Goal: Task Accomplishment & Management: Complete application form

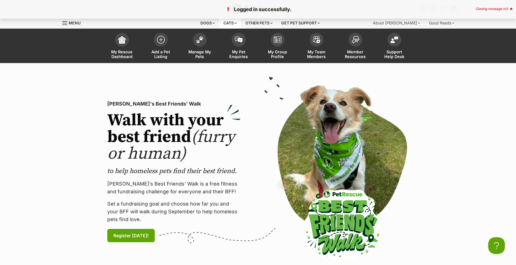
click at [227, 21] on div "Cats" at bounding box center [230, 23] width 21 height 11
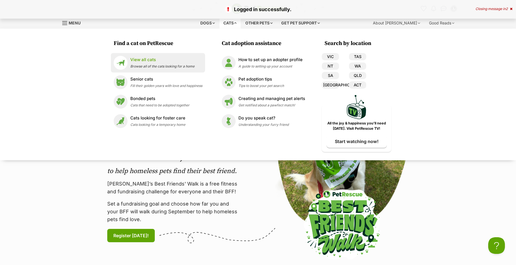
click at [170, 66] on span "Browse all of the cats looking for a home" at bounding box center [162, 66] width 64 height 4
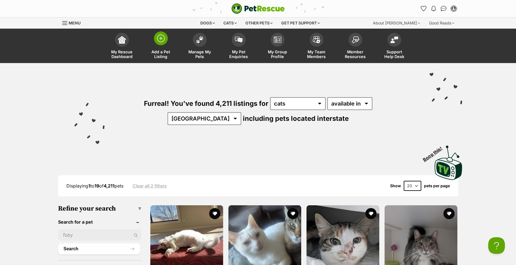
click at [168, 47] on link "Add a Pet Listing" at bounding box center [161, 46] width 39 height 33
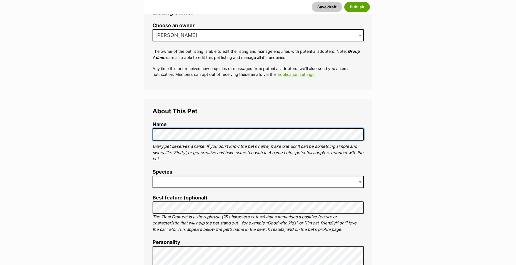
scroll to position [111, 0]
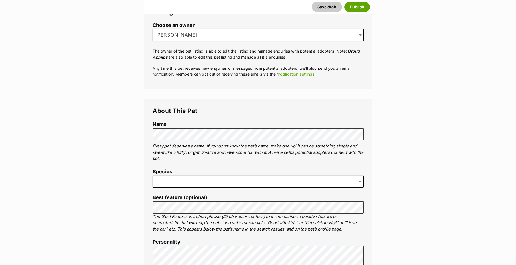
click at [338, 173] on label "Species" at bounding box center [258, 172] width 211 height 6
click at [336, 177] on span at bounding box center [258, 182] width 211 height 12
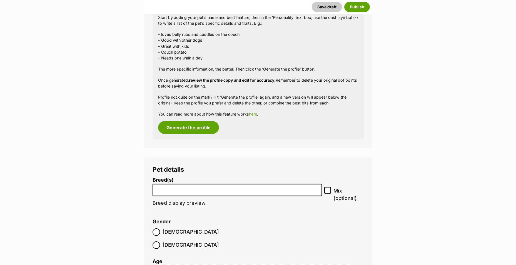
scroll to position [528, 0]
click at [210, 190] on input "search" at bounding box center [238, 189] width 166 height 6
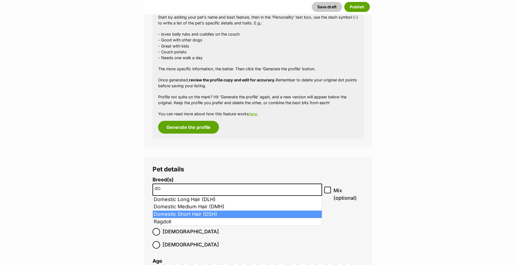
type input "do"
select select "252102"
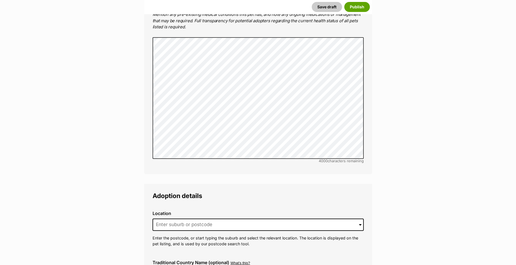
scroll to position [1196, 0]
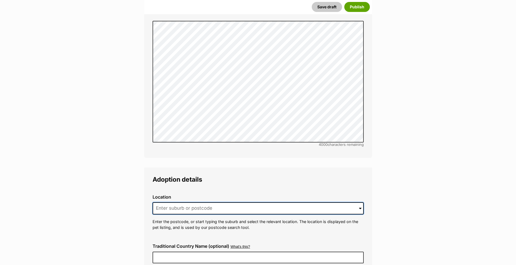
click at [189, 202] on input at bounding box center [258, 208] width 211 height 12
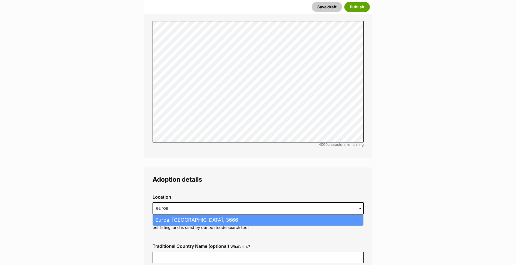
click at [189, 215] on li "Euroa, Victoria, 3666" at bounding box center [258, 220] width 211 height 11
type input "Euroa, Victoria, 3666"
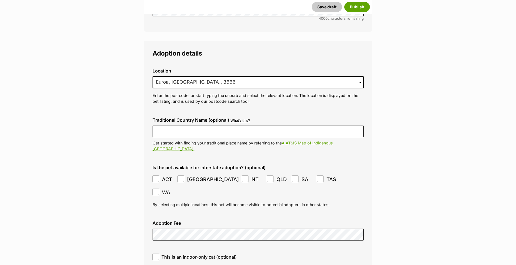
scroll to position [1363, 0]
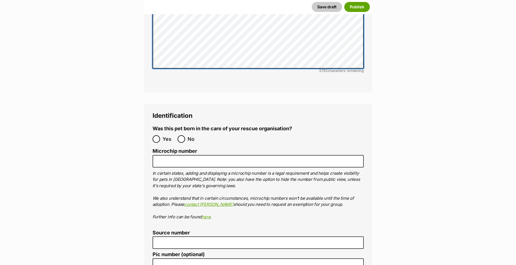
scroll to position [1808, 0]
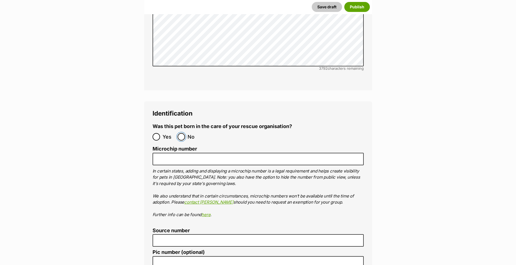
click at [180, 133] on input "No" at bounding box center [182, 137] width 8 height 8
radio input "true"
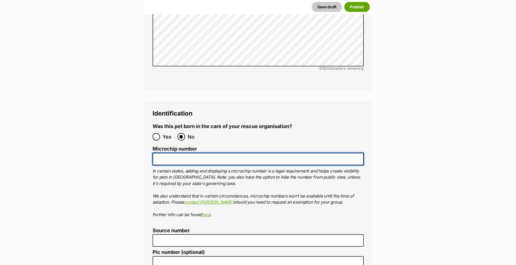
click at [185, 153] on input "Microchip number" at bounding box center [258, 159] width 211 height 13
paste input "956000016160170"
type input "956000016160170"
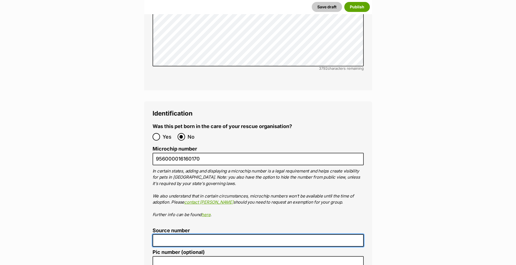
click at [182, 234] on input "Source number" at bounding box center [258, 240] width 211 height 13
type input "BR241985"
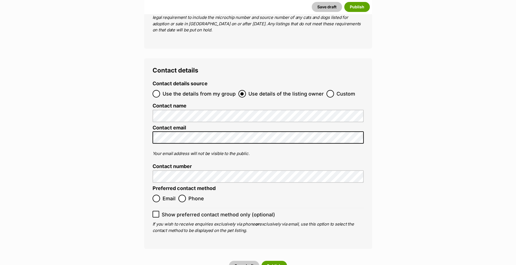
scroll to position [2141, 0]
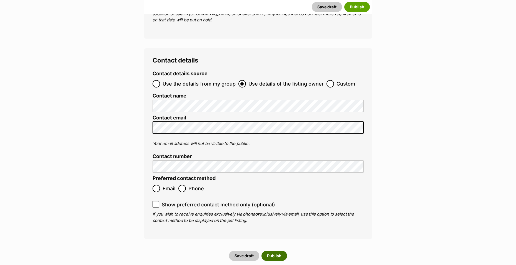
click at [277, 251] on button "Publish" at bounding box center [275, 256] width 26 height 10
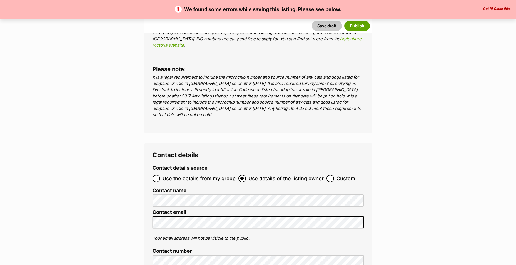
scroll to position [2086, 0]
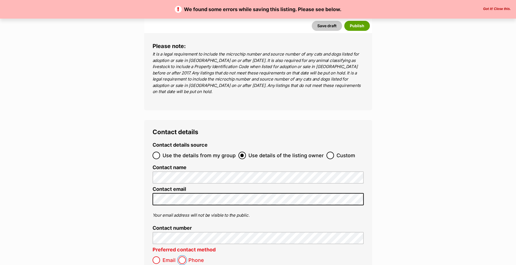
click at [183, 257] on input "Phone" at bounding box center [183, 261] width 8 height 8
radio input "true"
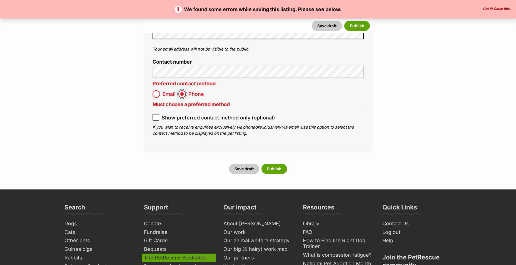
scroll to position [2252, 0]
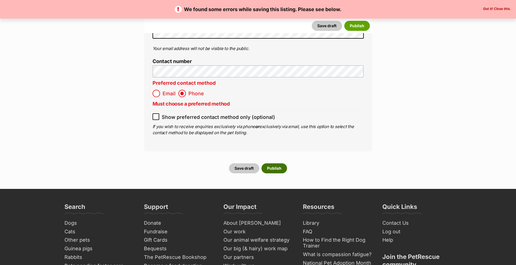
click at [274, 164] on button "Publish" at bounding box center [275, 169] width 26 height 10
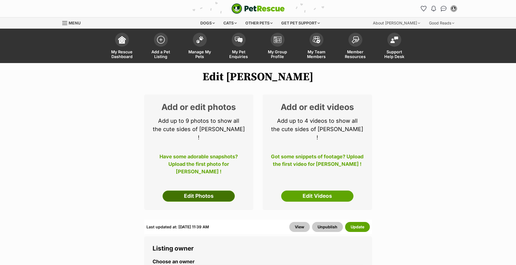
click at [200, 191] on link "Edit Photos" at bounding box center [199, 196] width 72 height 11
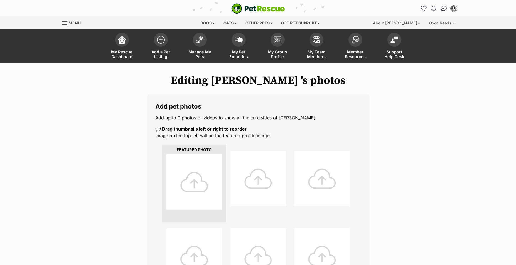
click at [195, 179] on div at bounding box center [195, 182] width 56 height 56
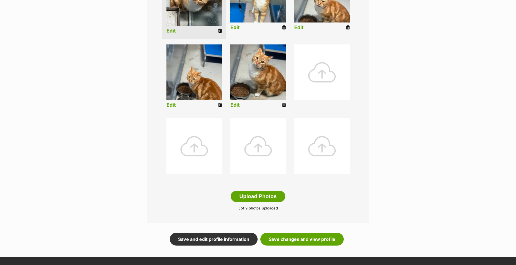
scroll to position [222, 0]
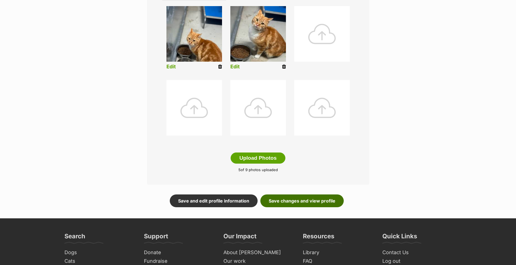
click at [314, 204] on link "Save changes and view profile" at bounding box center [302, 201] width 83 height 13
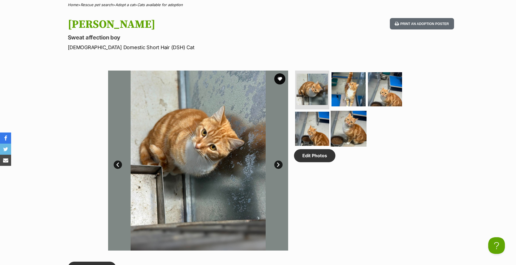
click at [351, 124] on img at bounding box center [349, 129] width 36 height 36
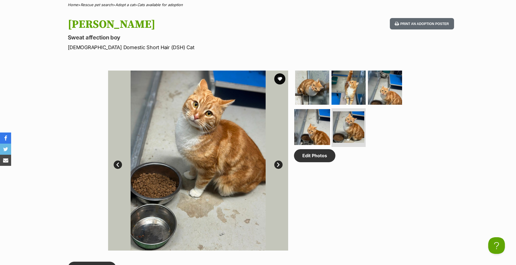
click at [309, 126] on img at bounding box center [312, 127] width 36 height 36
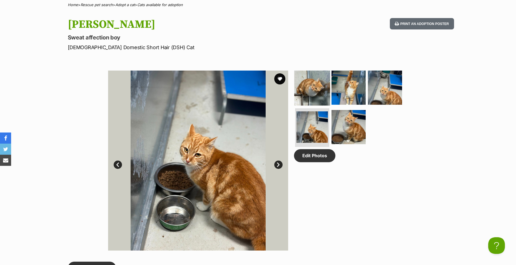
click at [314, 93] on img at bounding box center [312, 88] width 36 height 36
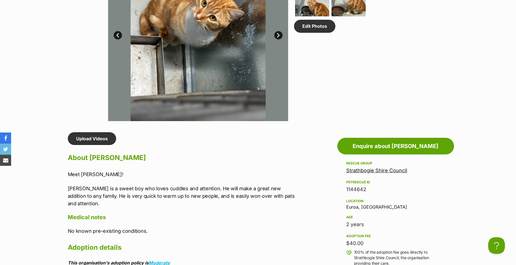
scroll to position [334, 0]
